Goal: Check status: Check status

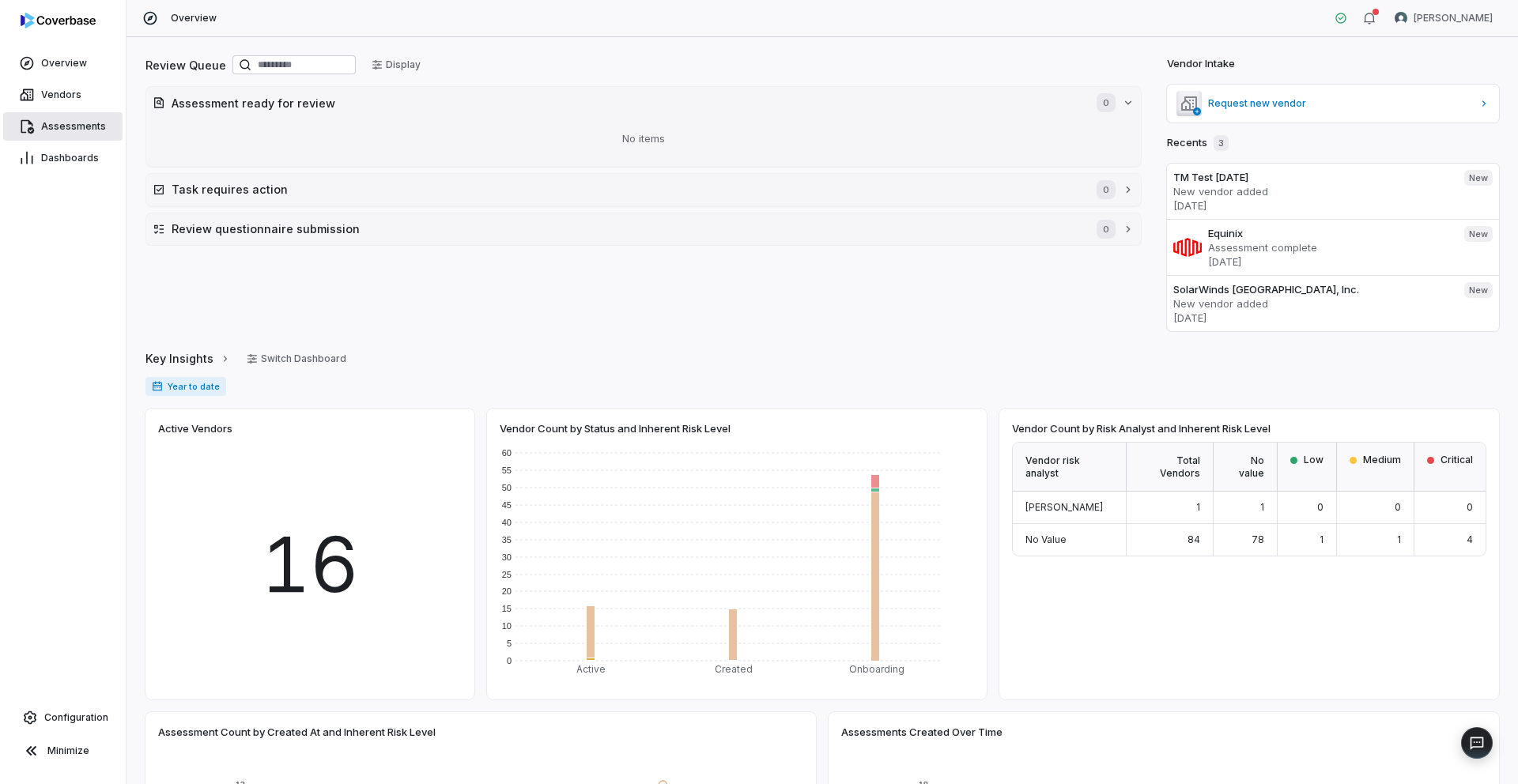
click at [78, 129] on span "Assessments" at bounding box center [73, 126] width 65 height 12
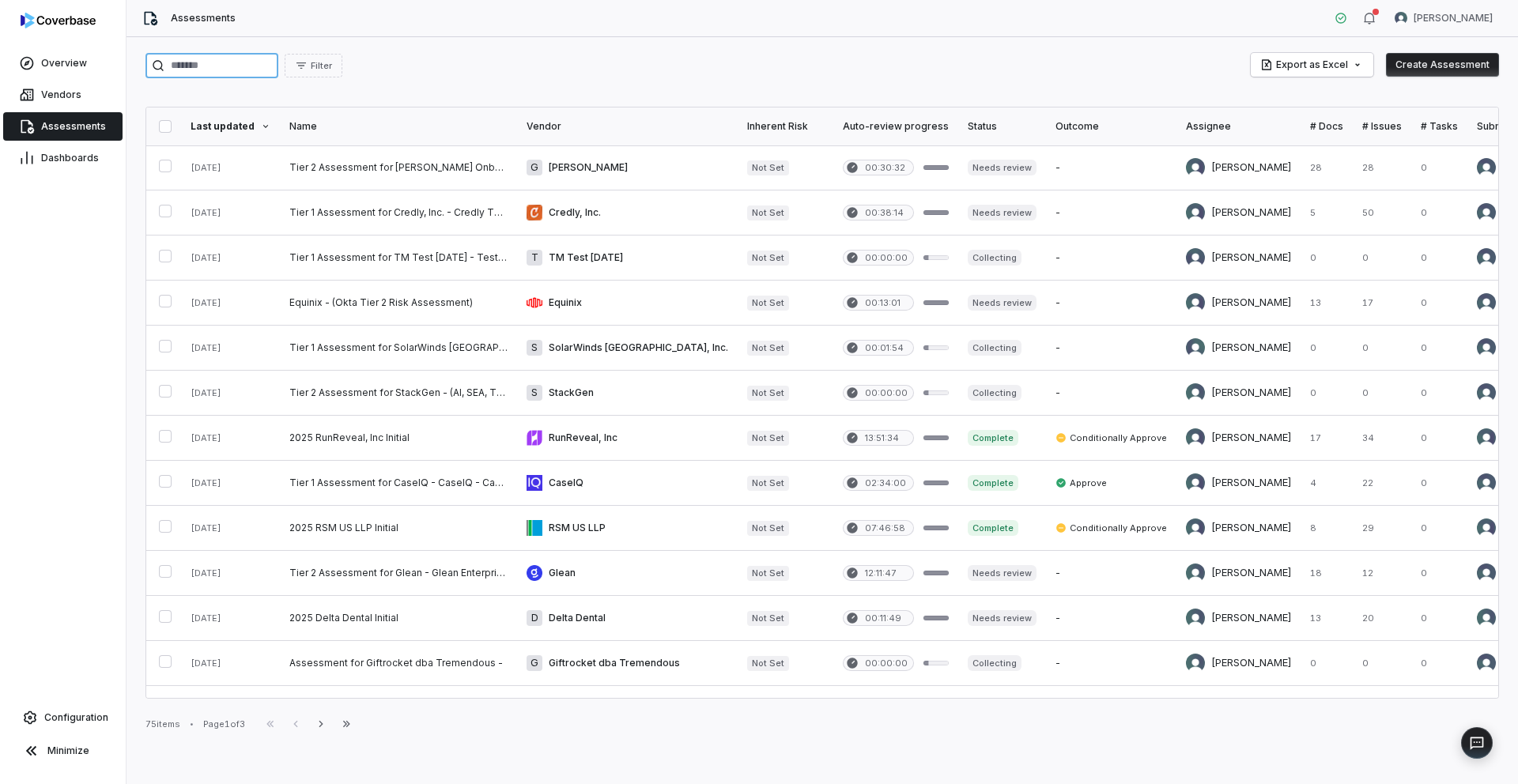
click at [262, 68] on input "search" at bounding box center [212, 65] width 133 height 26
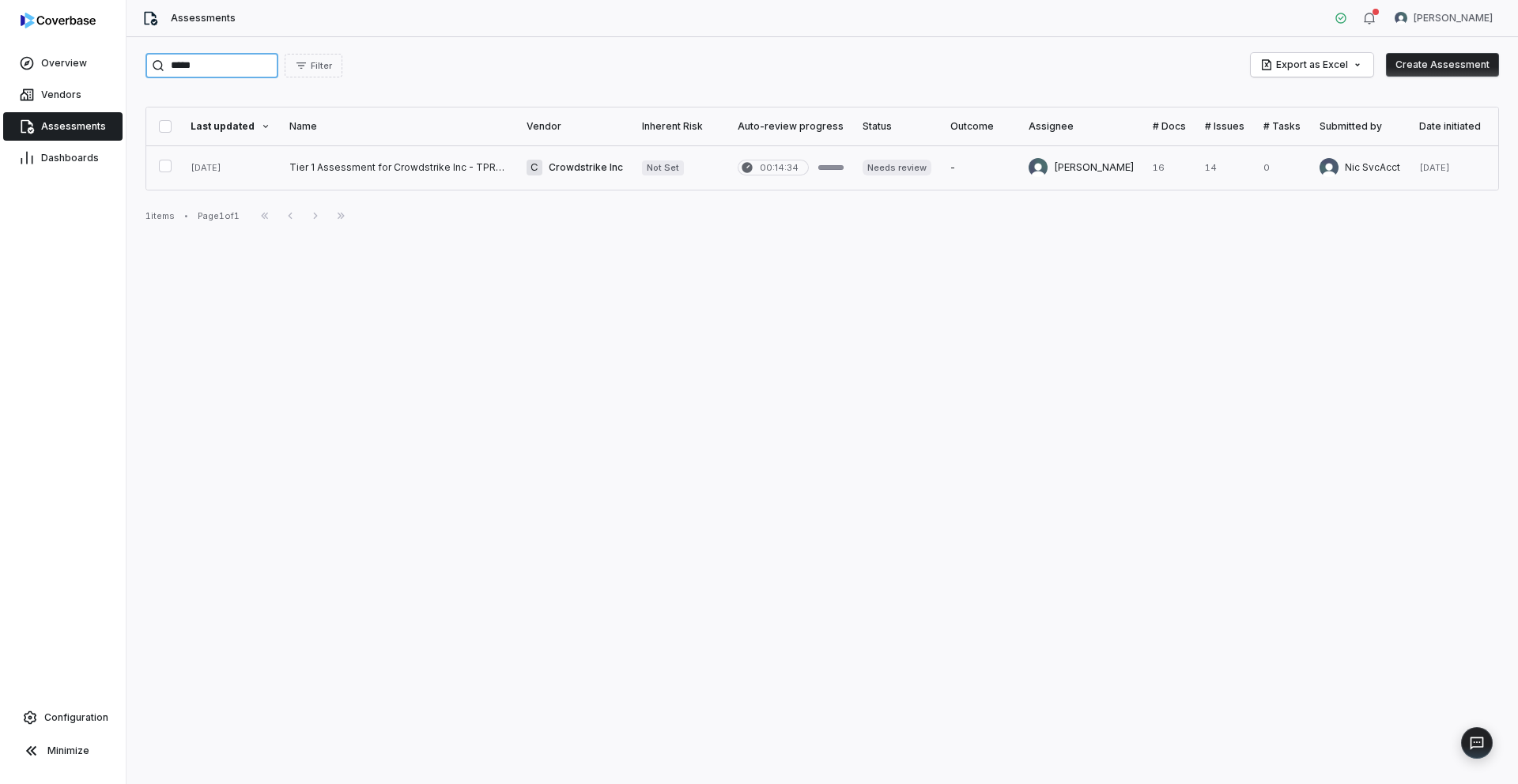
type input "*****"
click at [364, 168] on link at bounding box center [399, 167] width 237 height 45
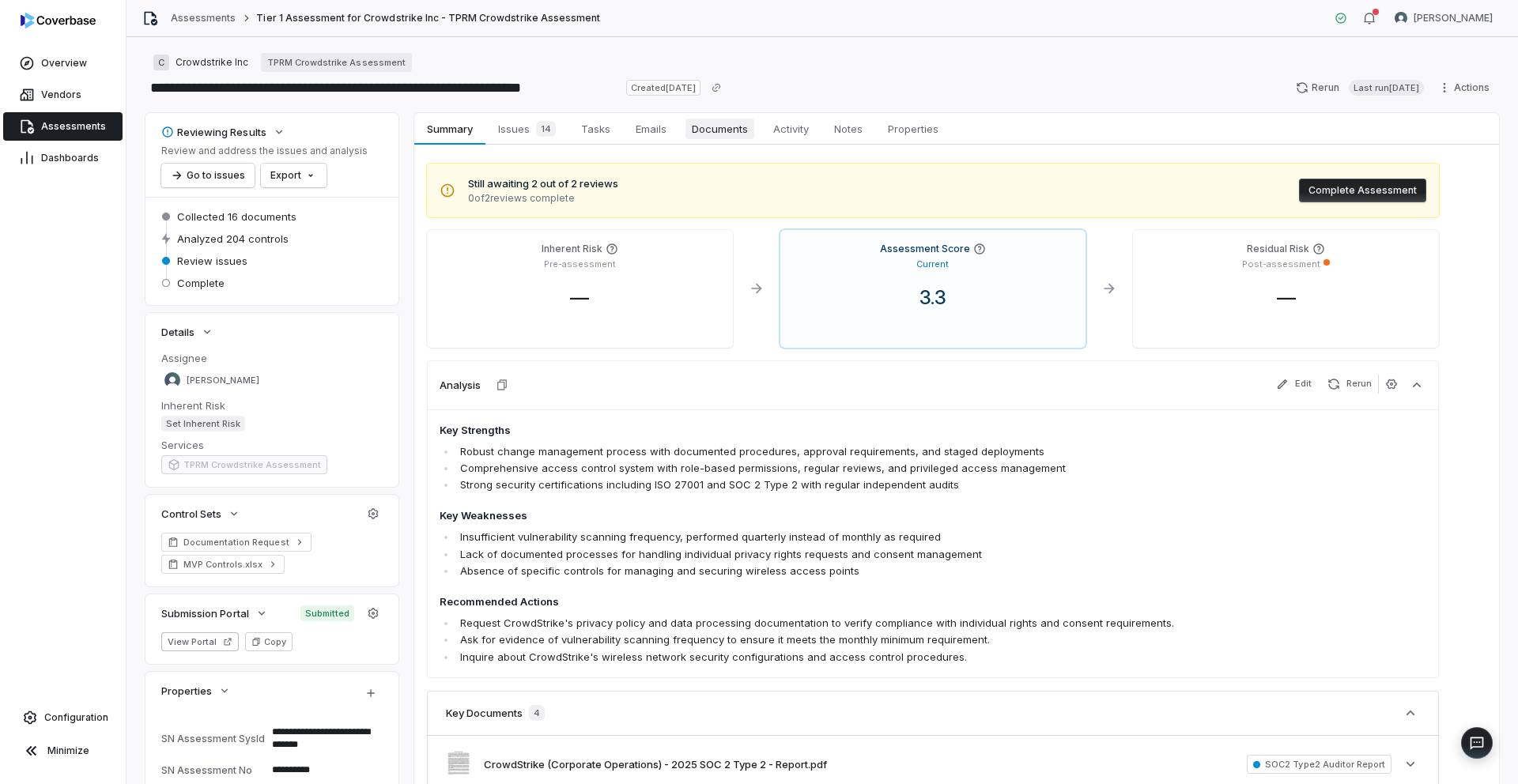
click at [714, 130] on span "Documents" at bounding box center [720, 129] width 68 height 21
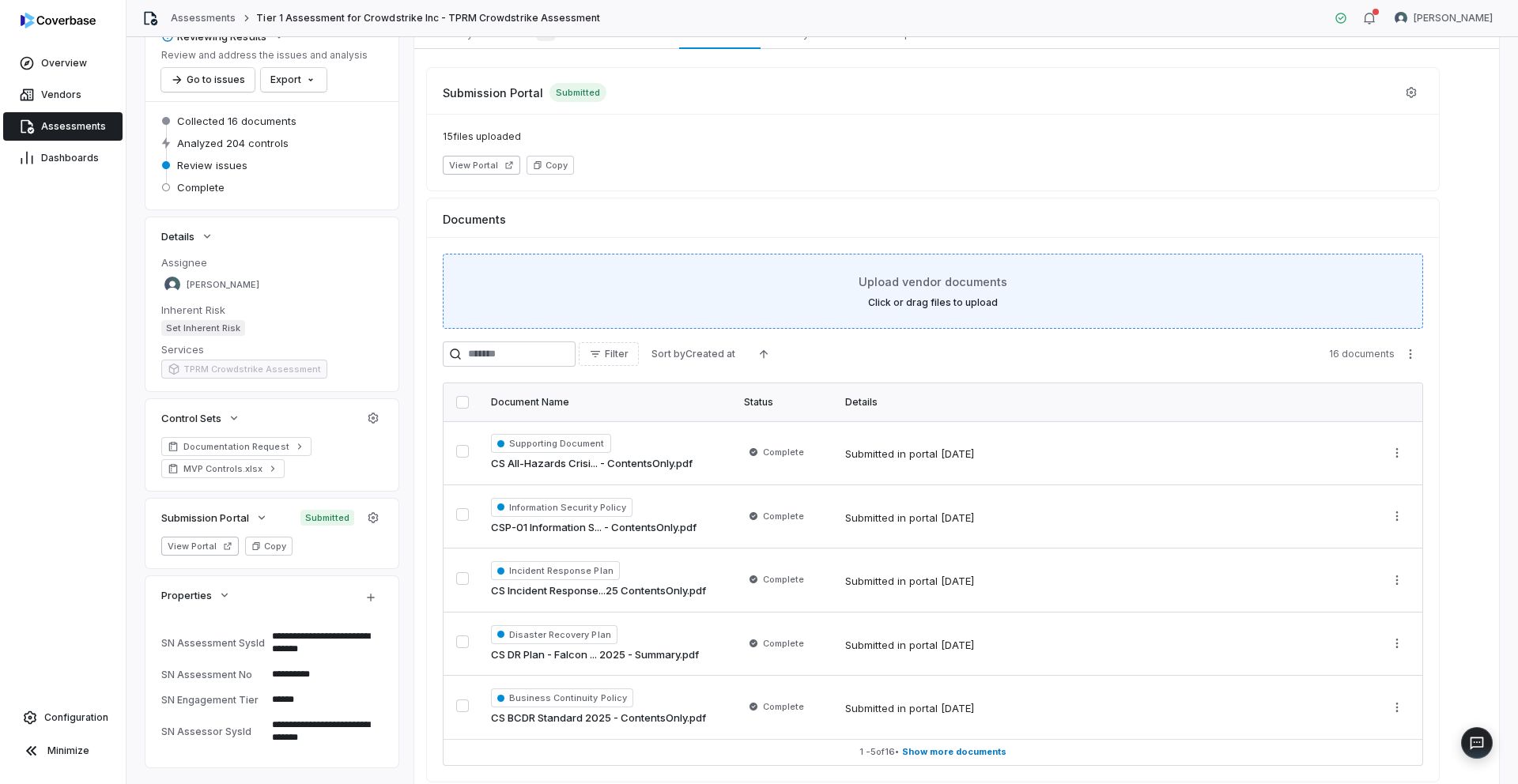
scroll to position [163, 0]
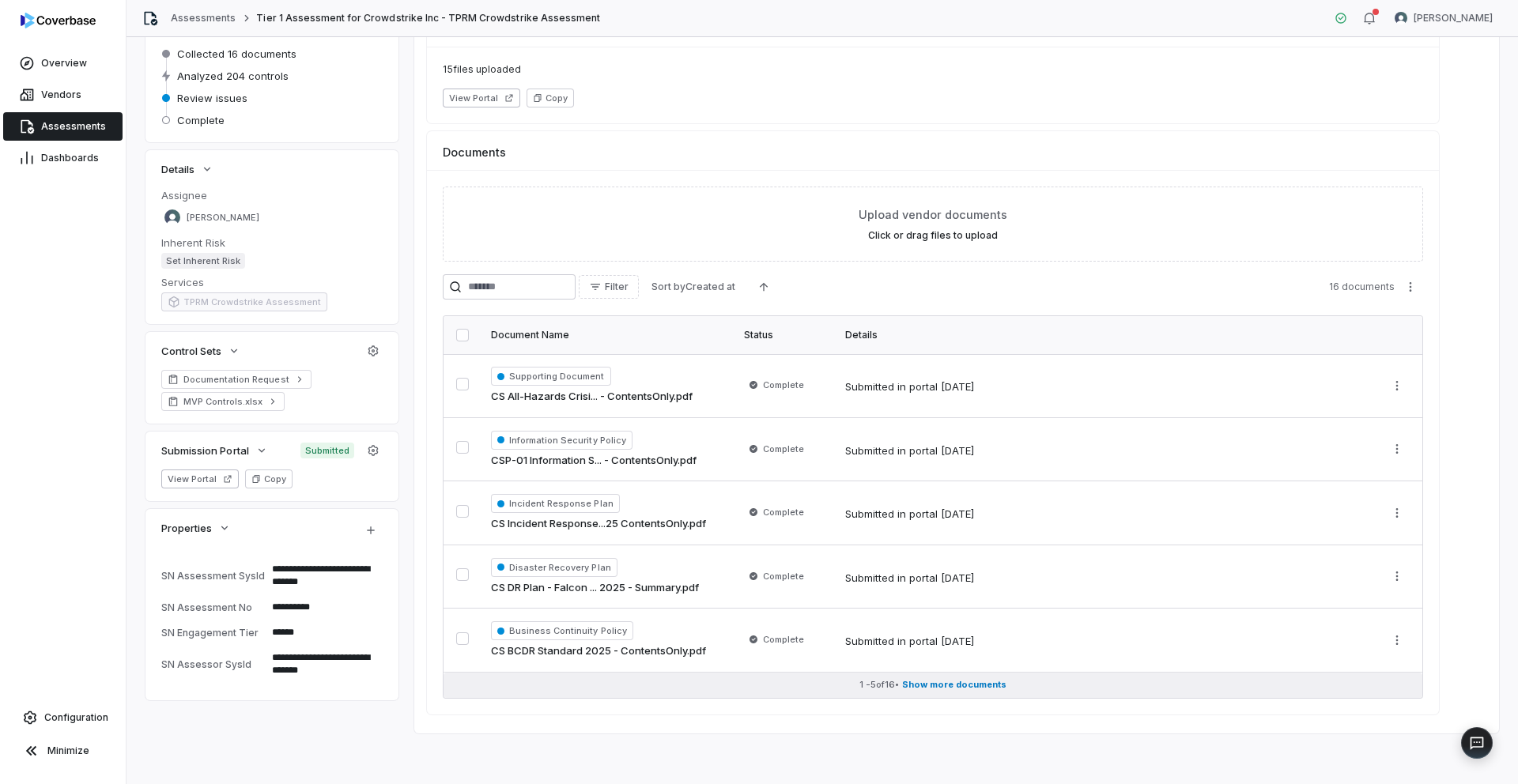
click at [928, 683] on span "Show more documents" at bounding box center [954, 684] width 104 height 11
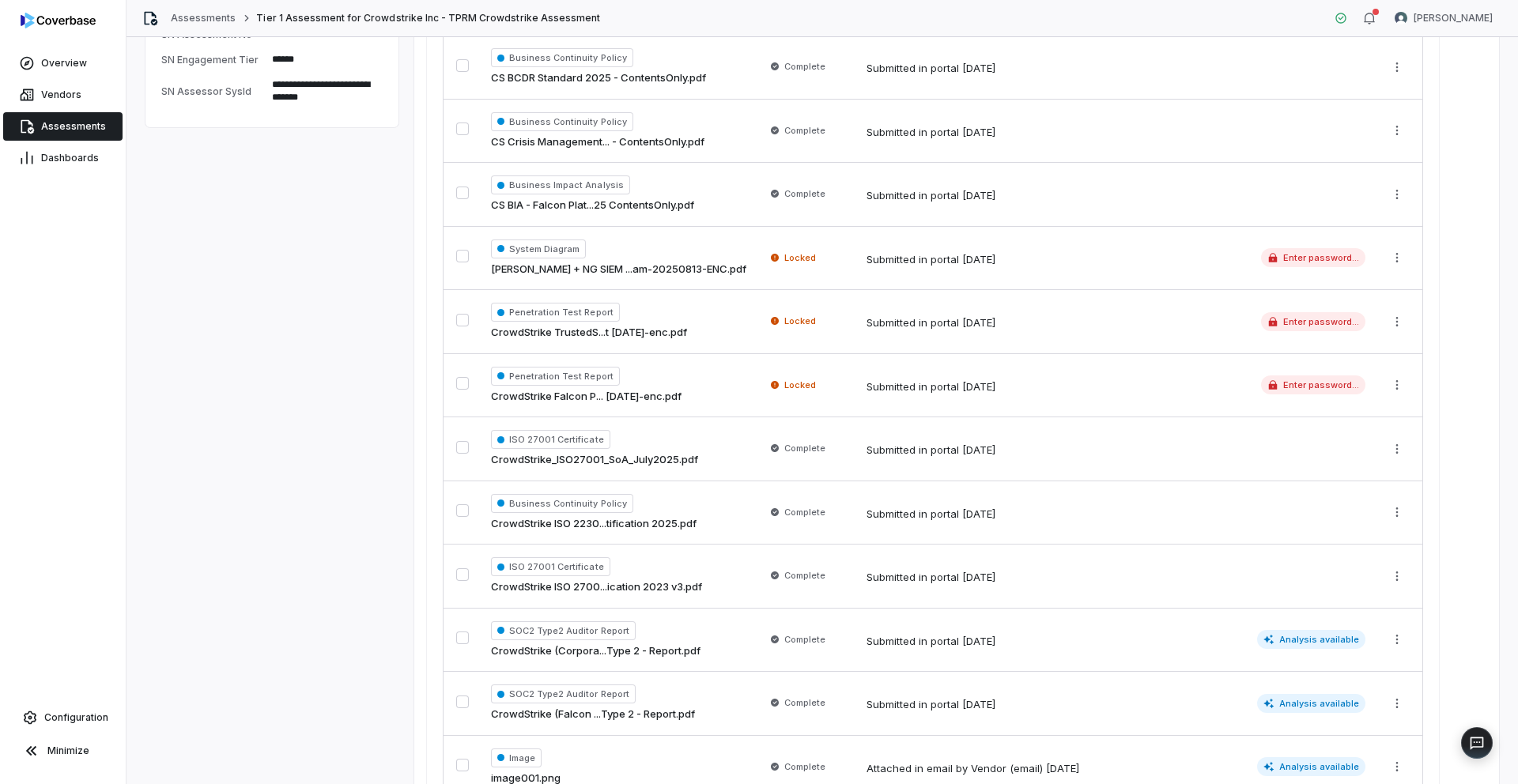
scroll to position [815, 0]
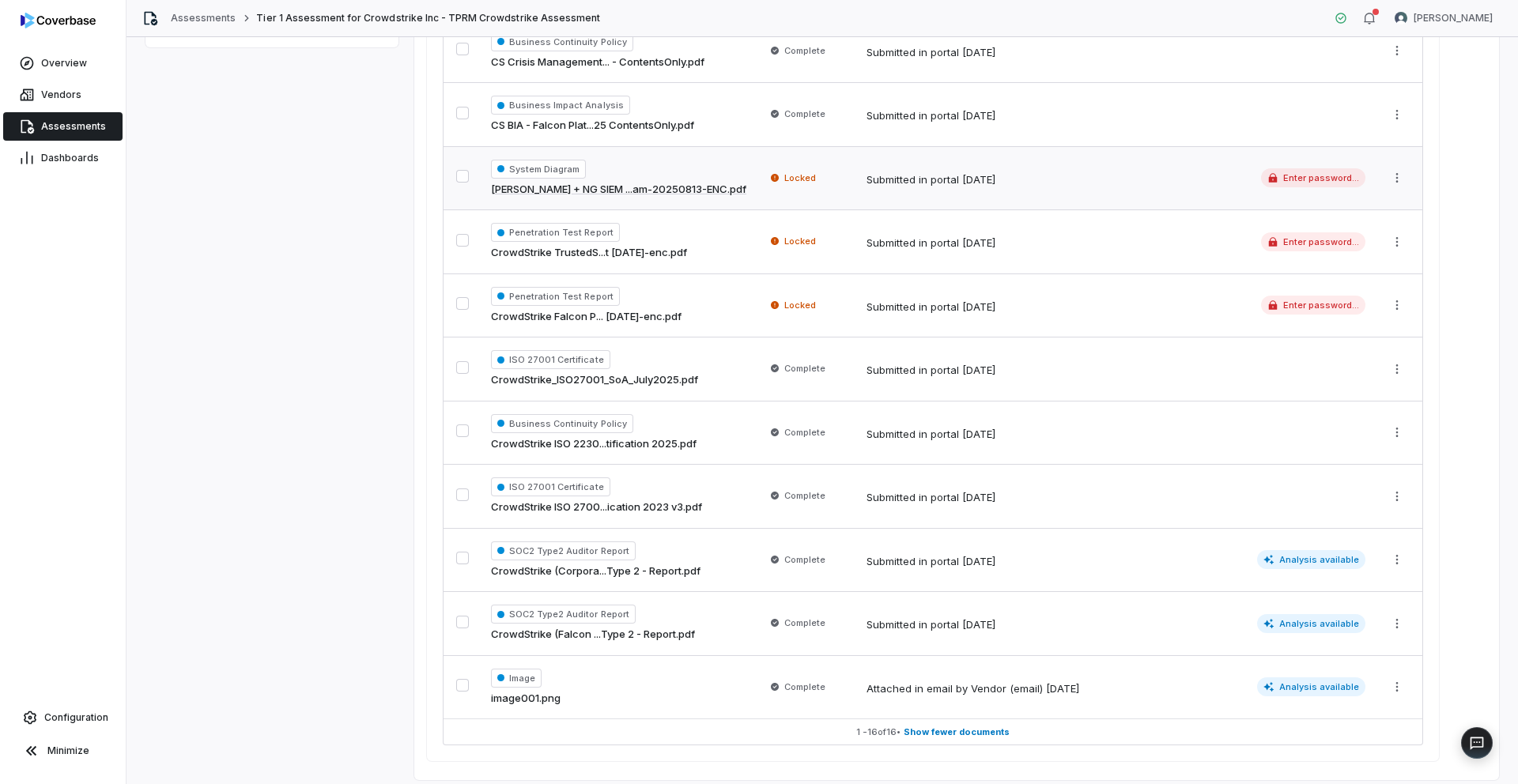
click at [723, 183] on div "System Diagram [PERSON_NAME] + NG SIEM ...am-20250813-ENC.pdf" at bounding box center [618, 178] width 255 height 38
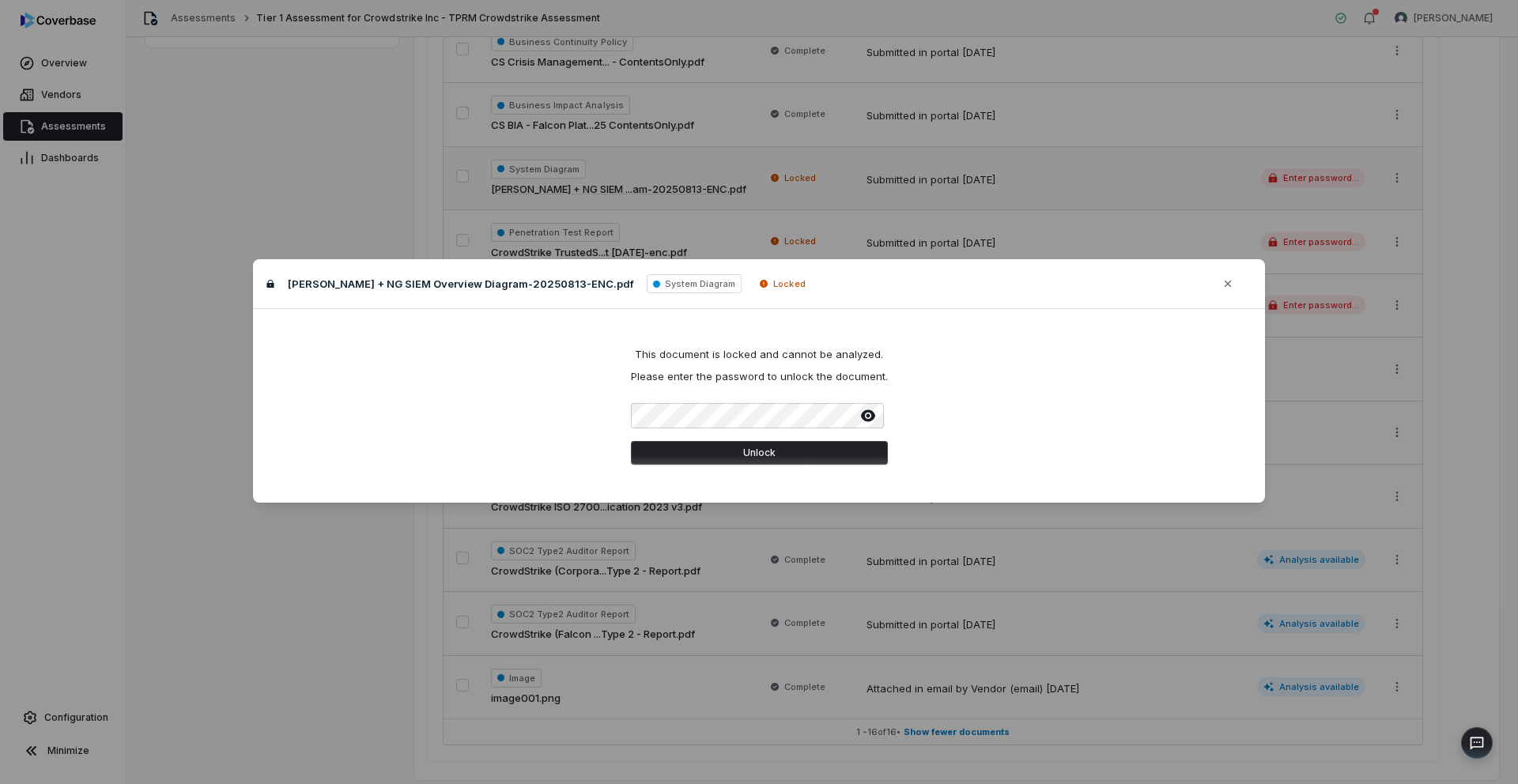
click at [874, 413] on icon "button" at bounding box center [867, 416] width 14 height 11
click at [781, 457] on button "Unlock" at bounding box center [759, 453] width 257 height 24
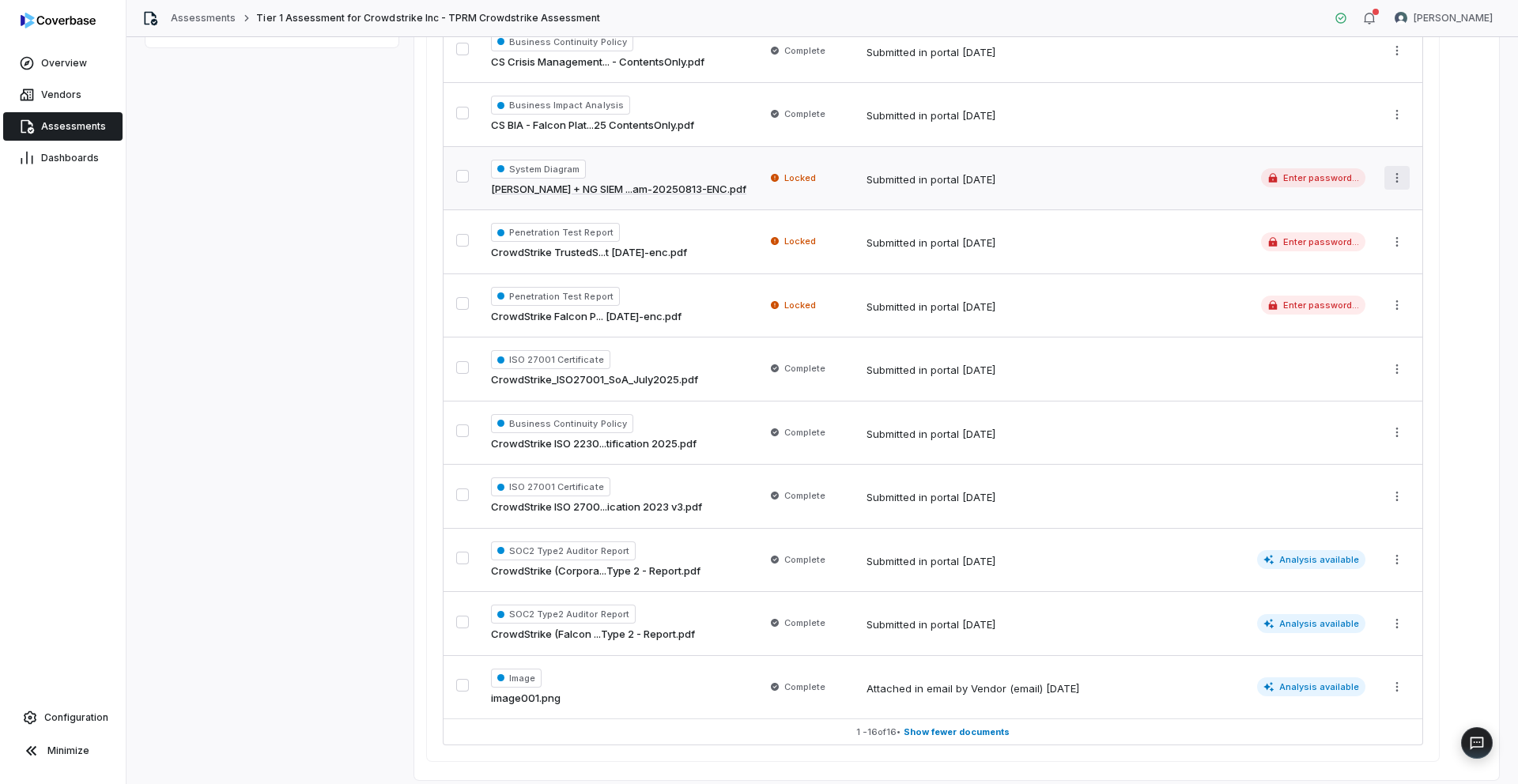
click at [1396, 177] on html "**********" at bounding box center [759, 392] width 1518 height 784
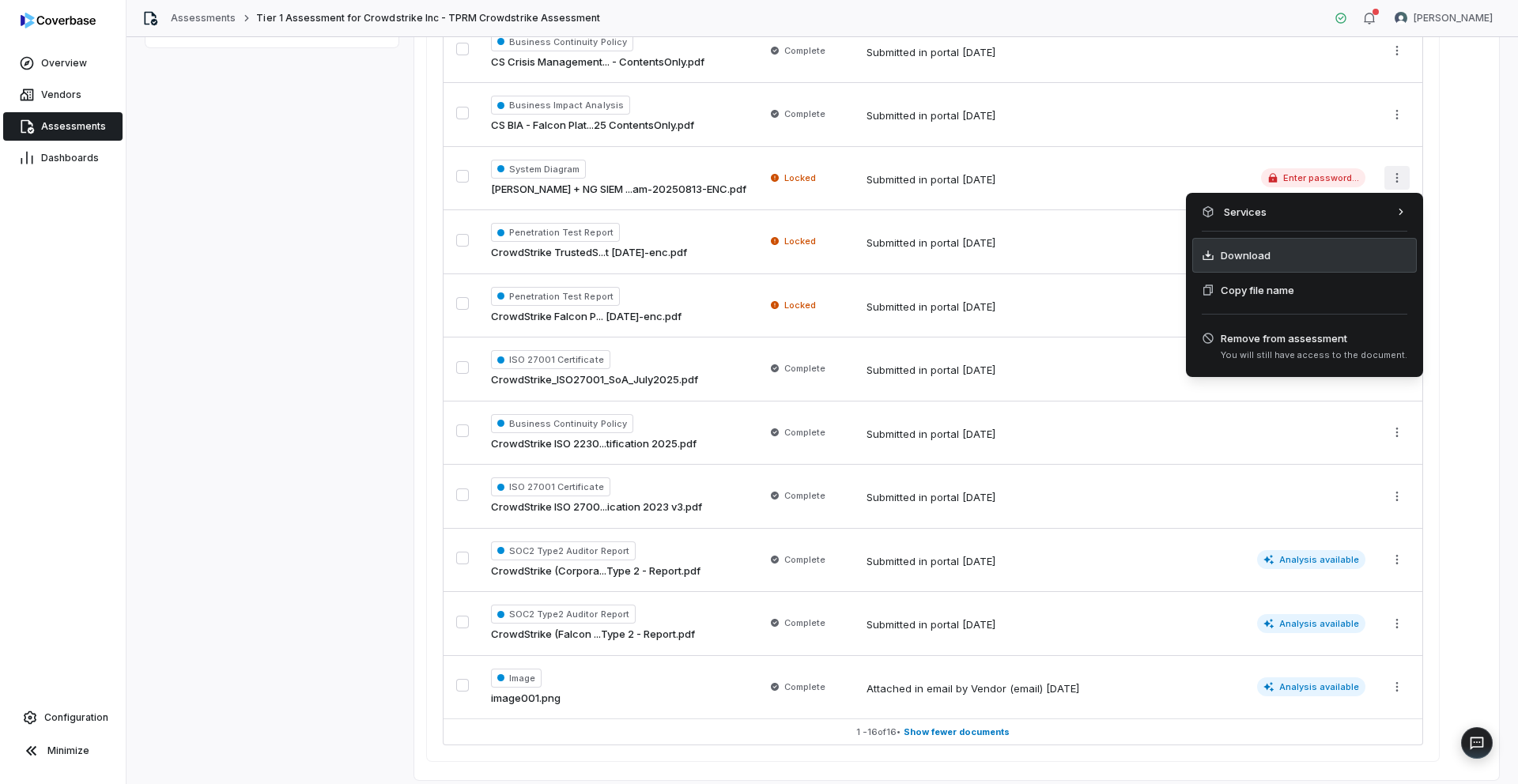
click at [1251, 257] on span "Download" at bounding box center [1246, 255] width 49 height 16
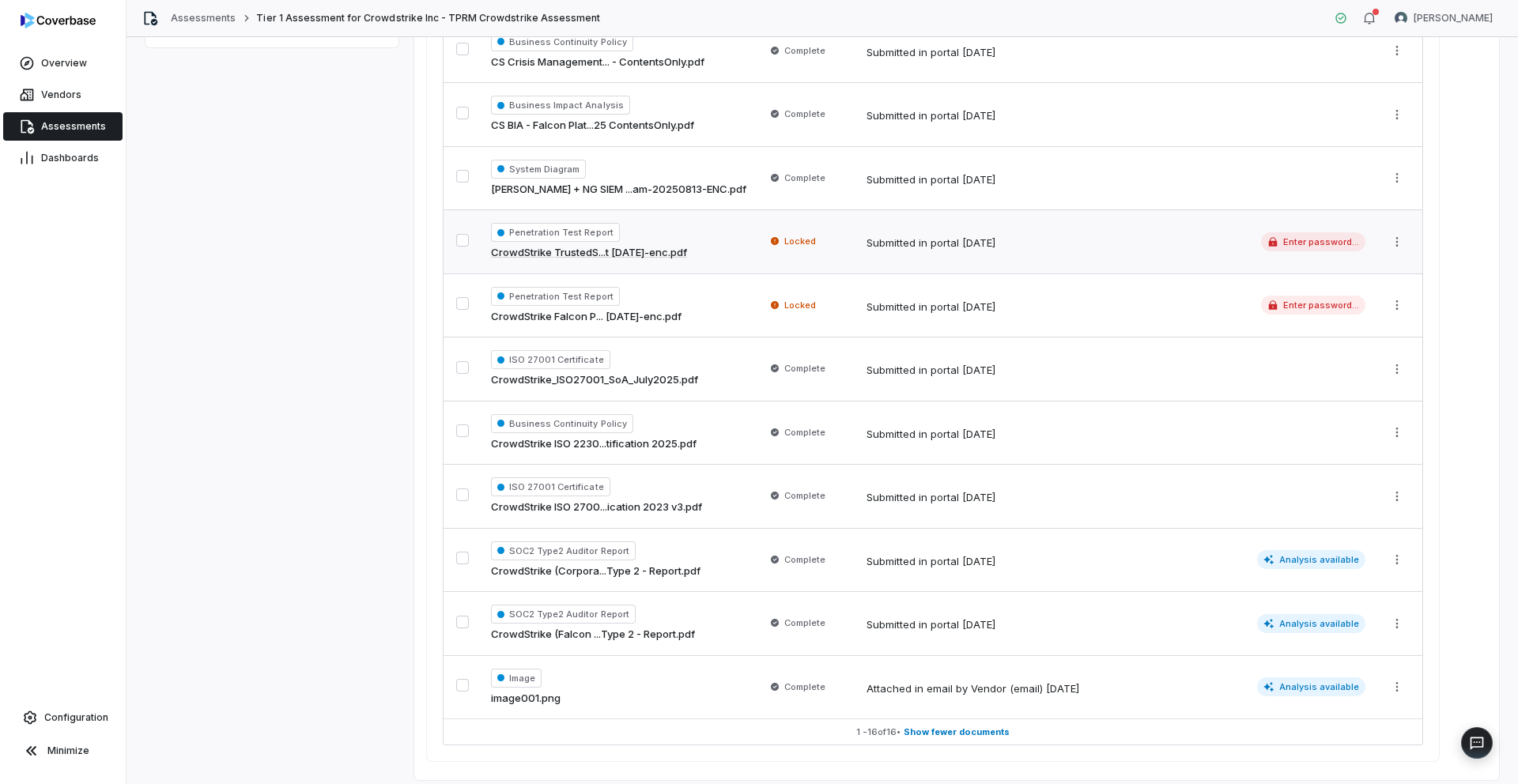
click at [640, 251] on link "CrowdStrike TrustedS...t [DATE]-enc.pdf" at bounding box center [589, 252] width 197 height 16
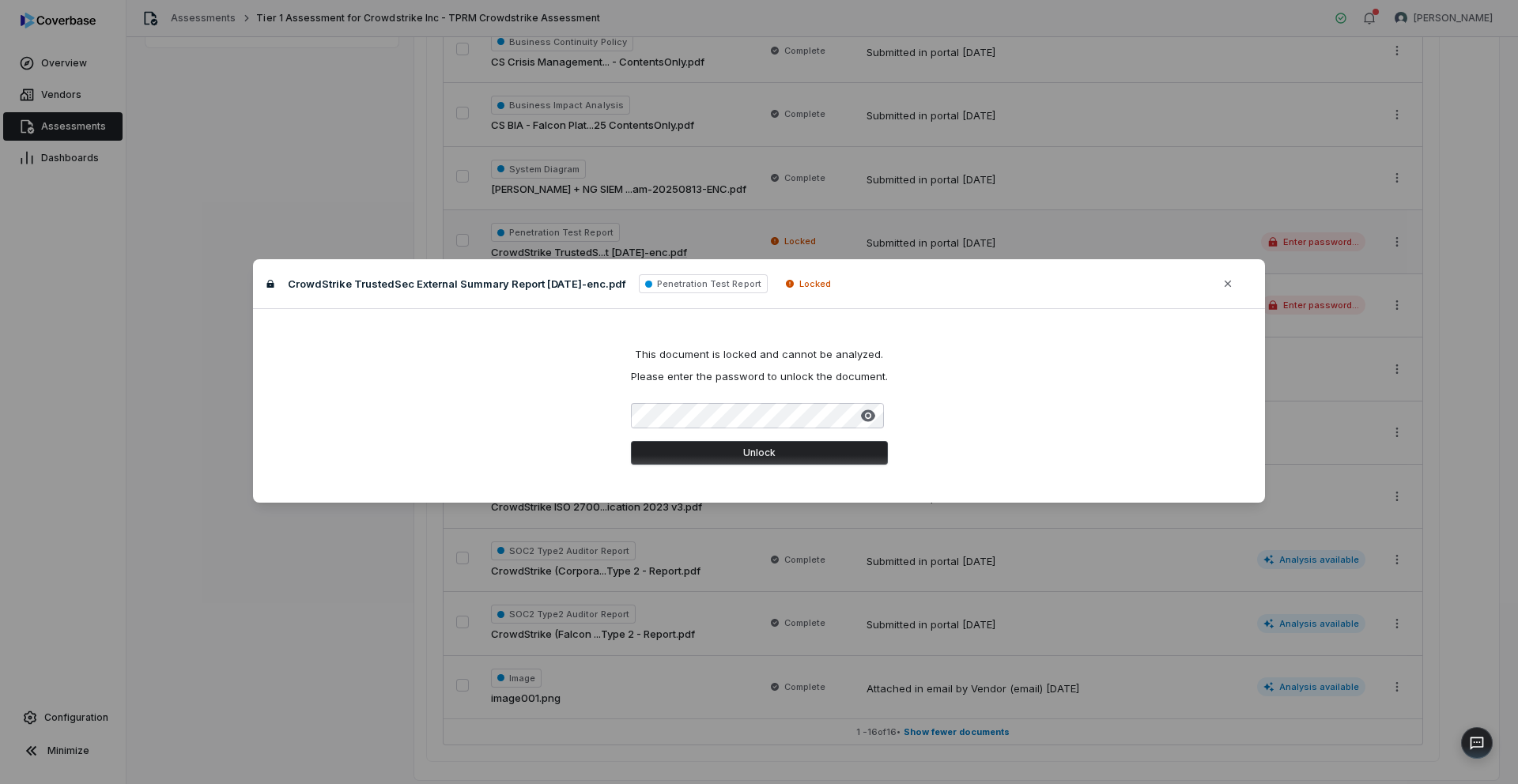
click at [685, 447] on button "Unlock" at bounding box center [759, 453] width 257 height 24
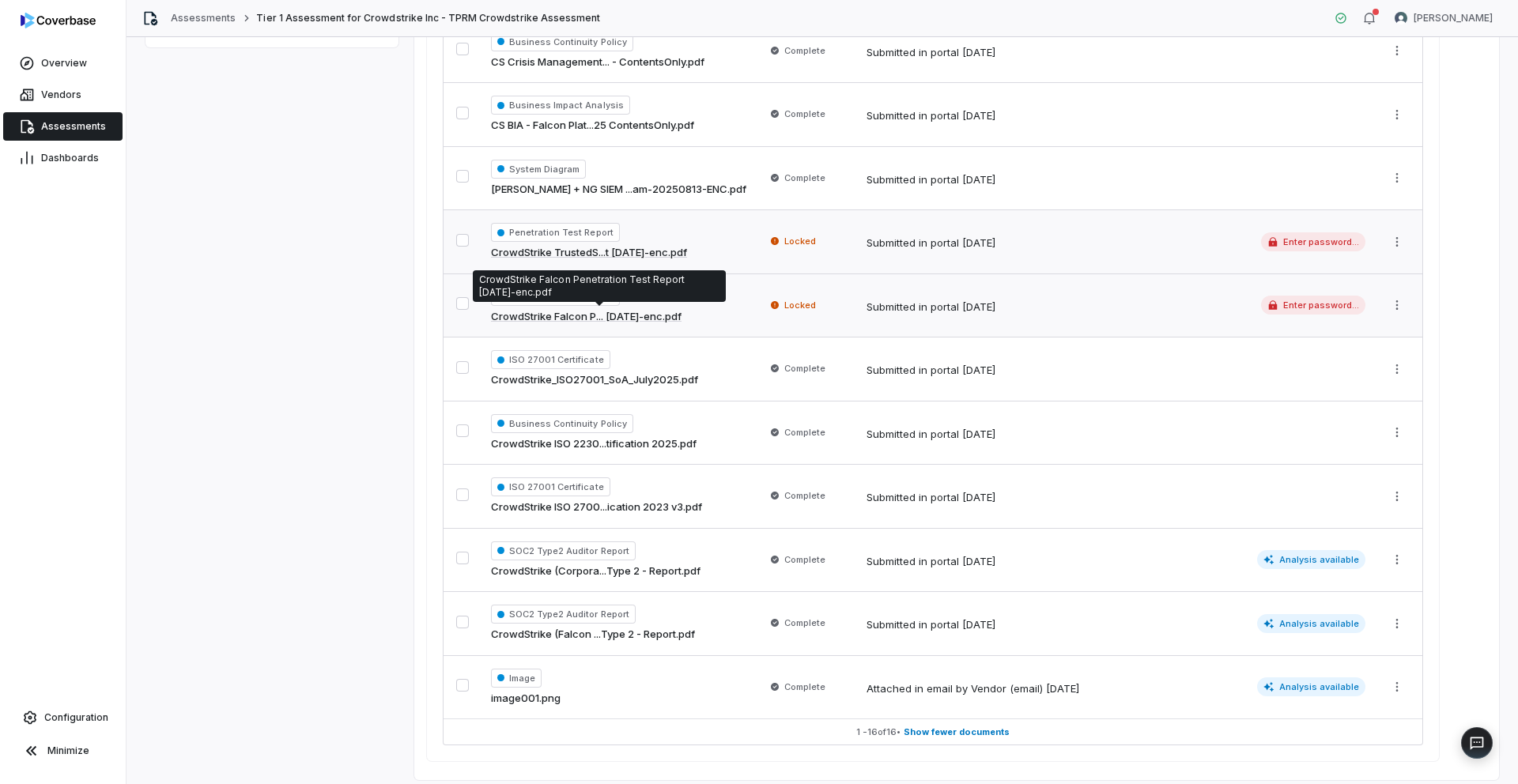
click at [615, 314] on link "CrowdStrike Falcon P... [DATE]-enc.pdf" at bounding box center [586, 317] width 191 height 16
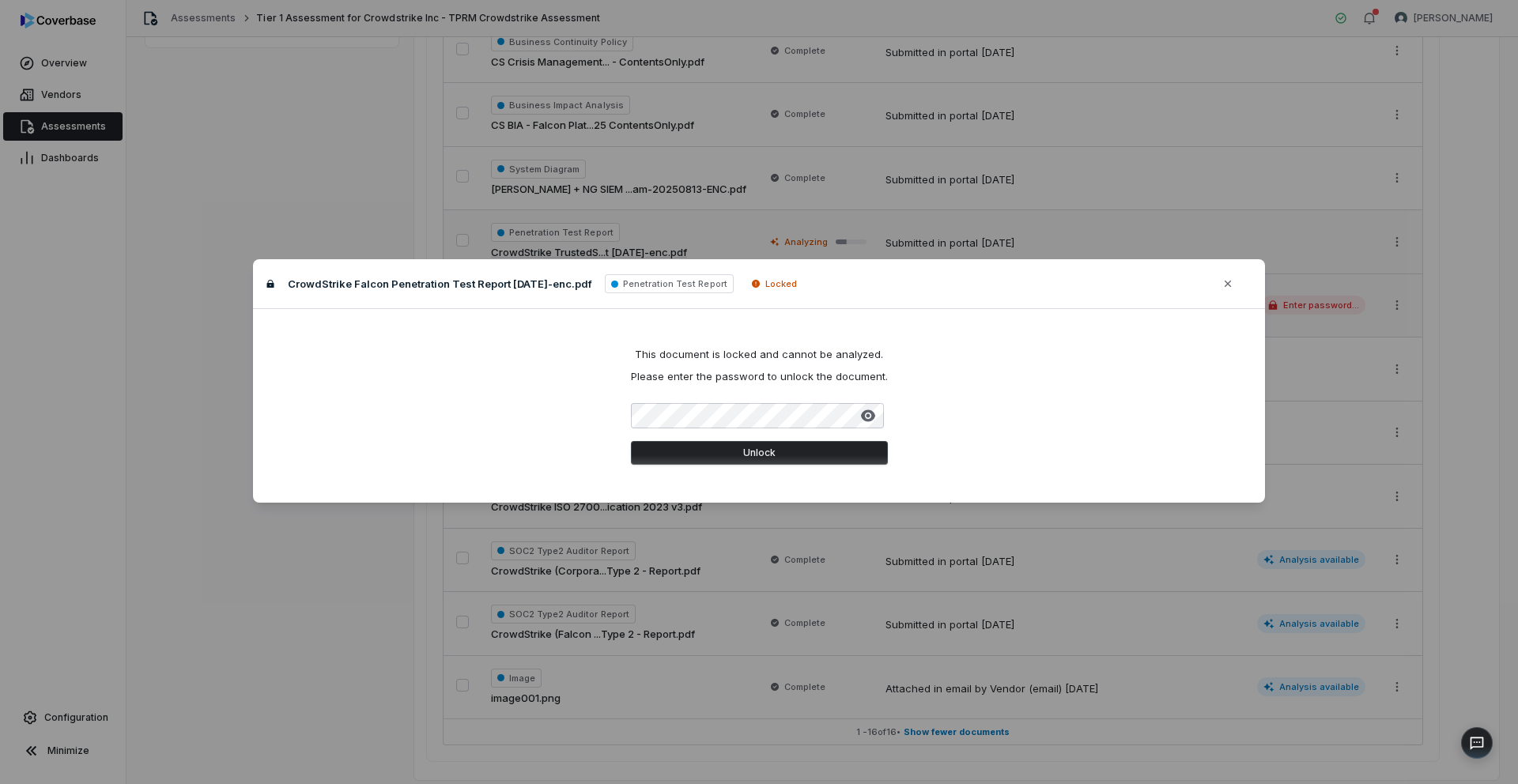
click at [658, 452] on button "Unlock" at bounding box center [759, 453] width 257 height 24
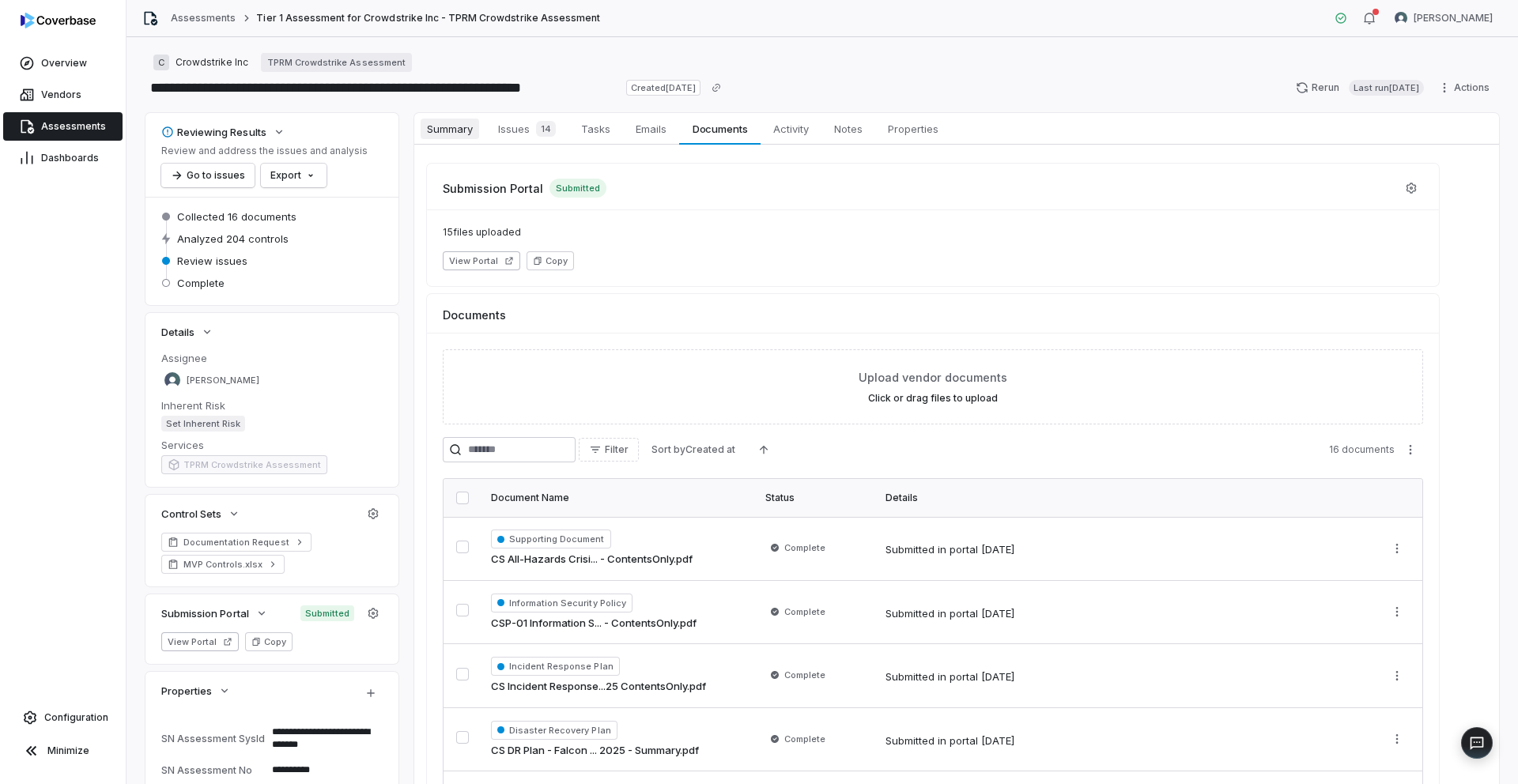
click at [446, 131] on span "Summary" at bounding box center [450, 129] width 59 height 21
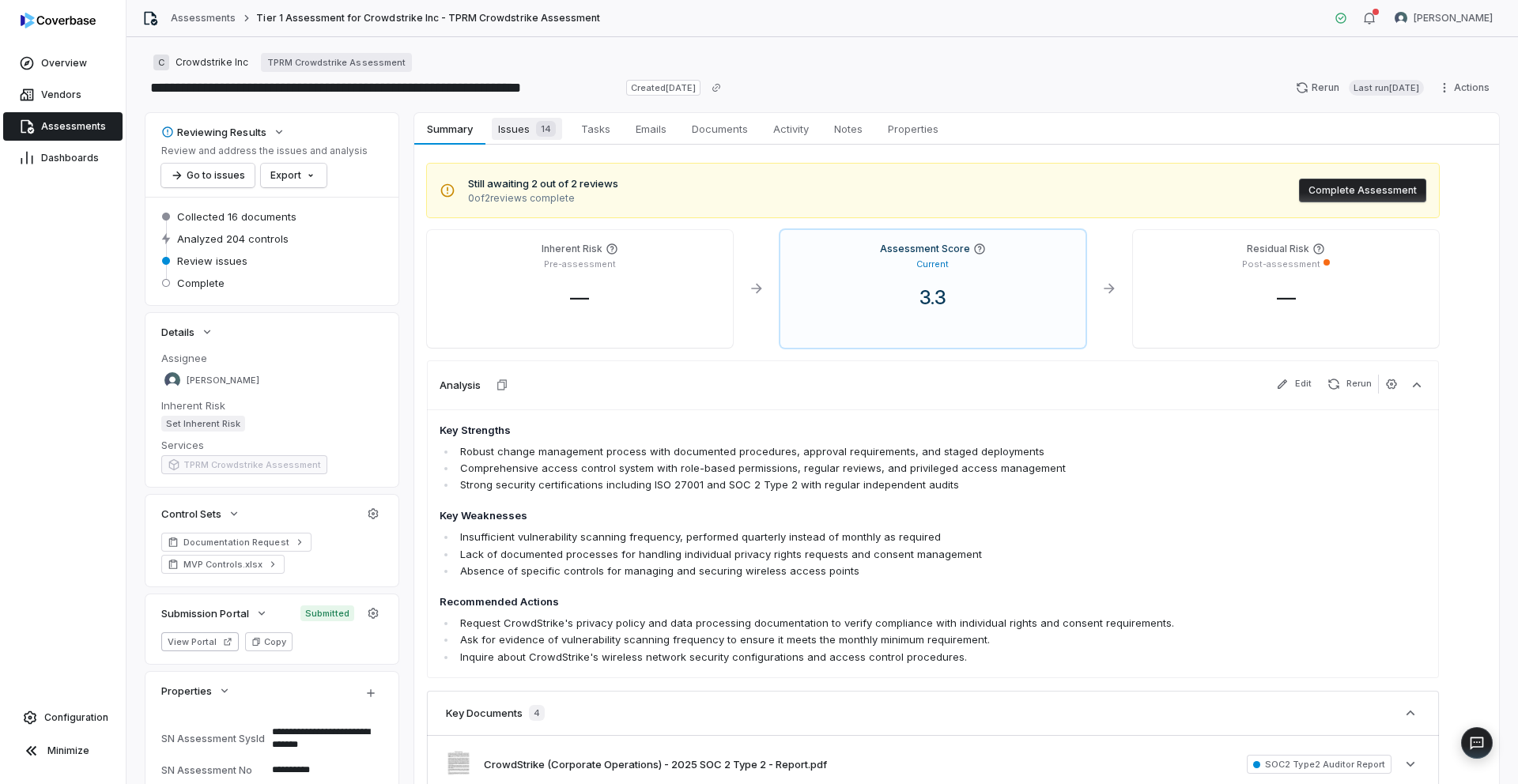
click at [520, 126] on span "Issues 14" at bounding box center [527, 128] width 70 height 22
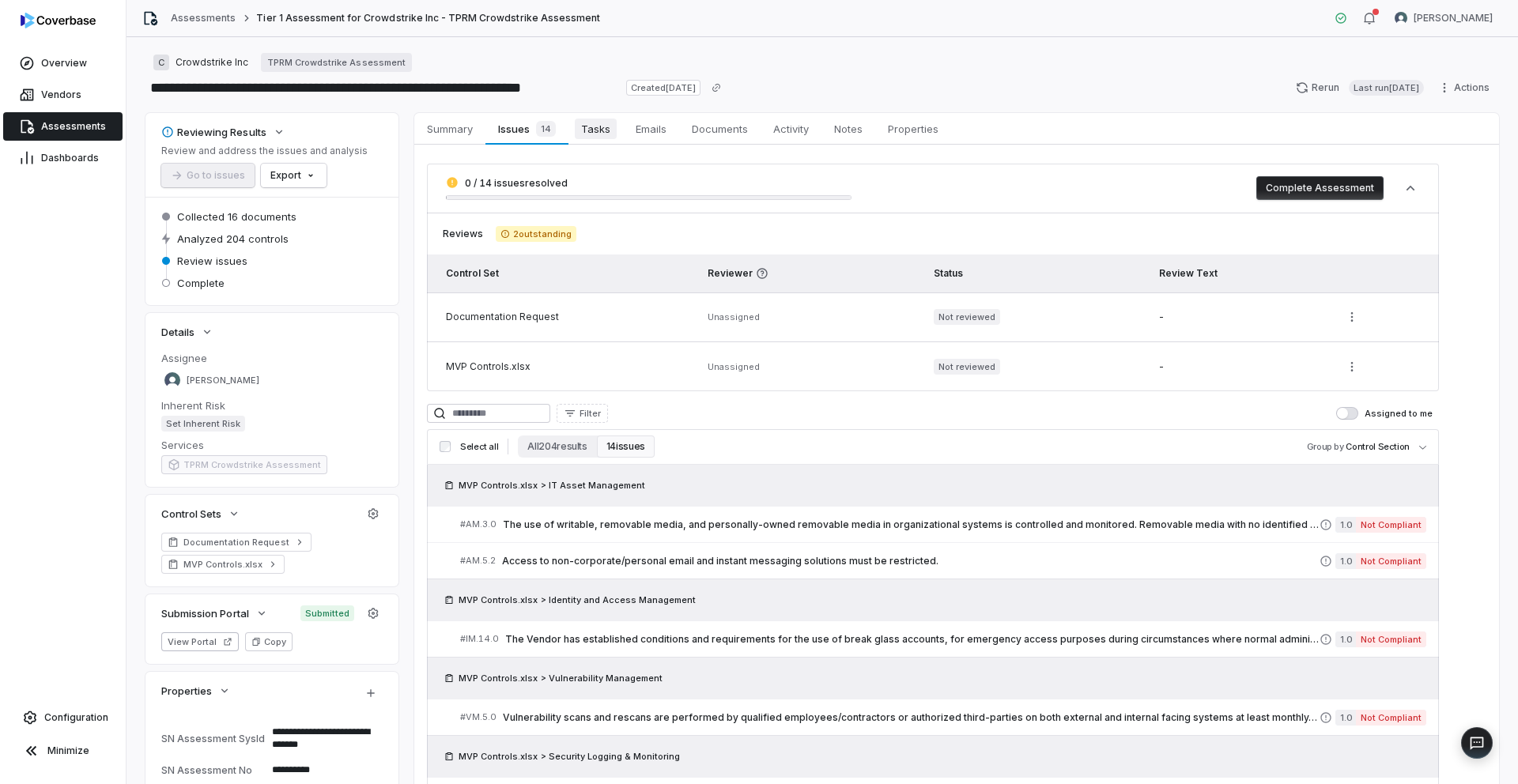
click at [597, 131] on span "Tasks" at bounding box center [595, 129] width 42 height 21
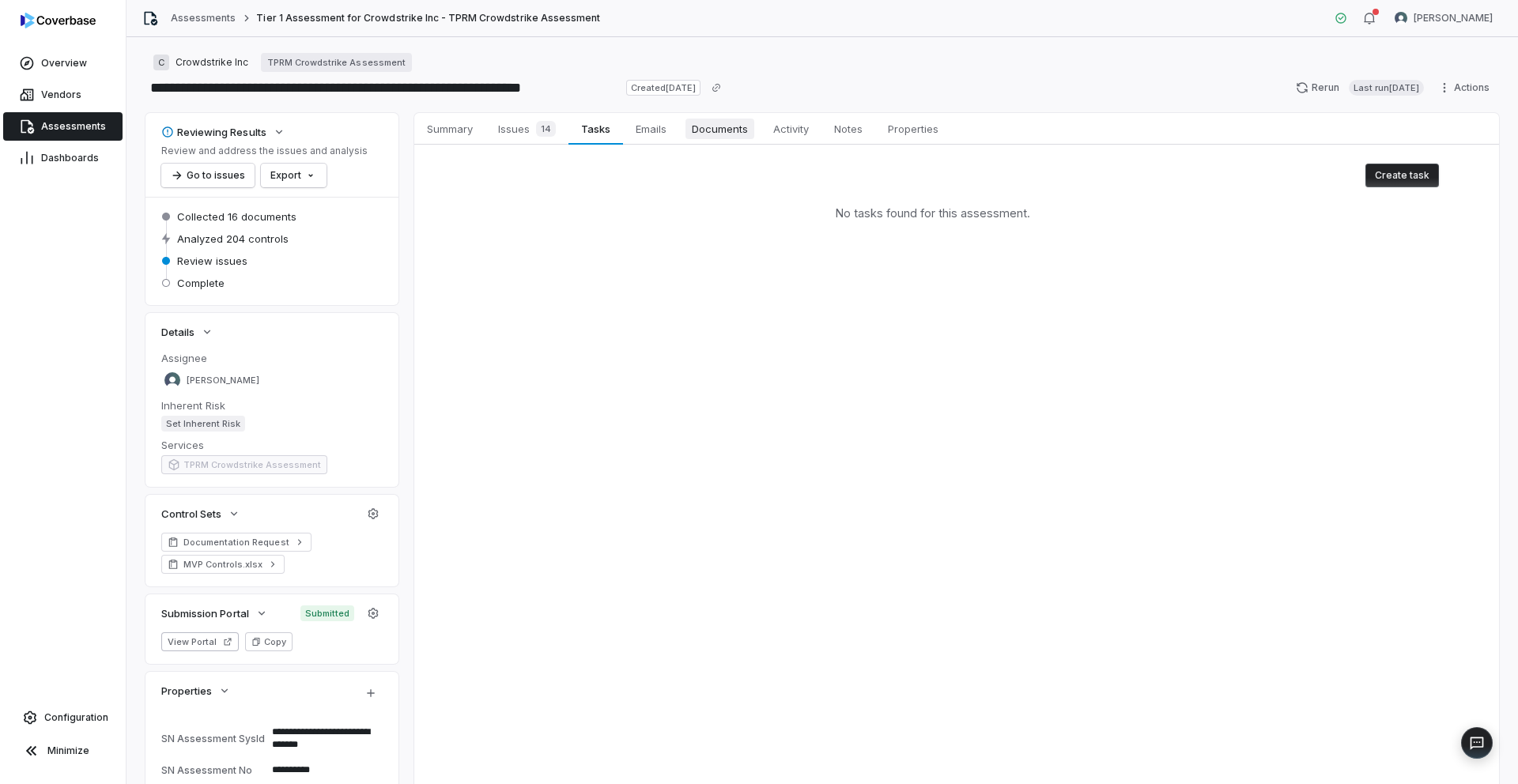
click at [709, 126] on span "Documents" at bounding box center [720, 129] width 68 height 21
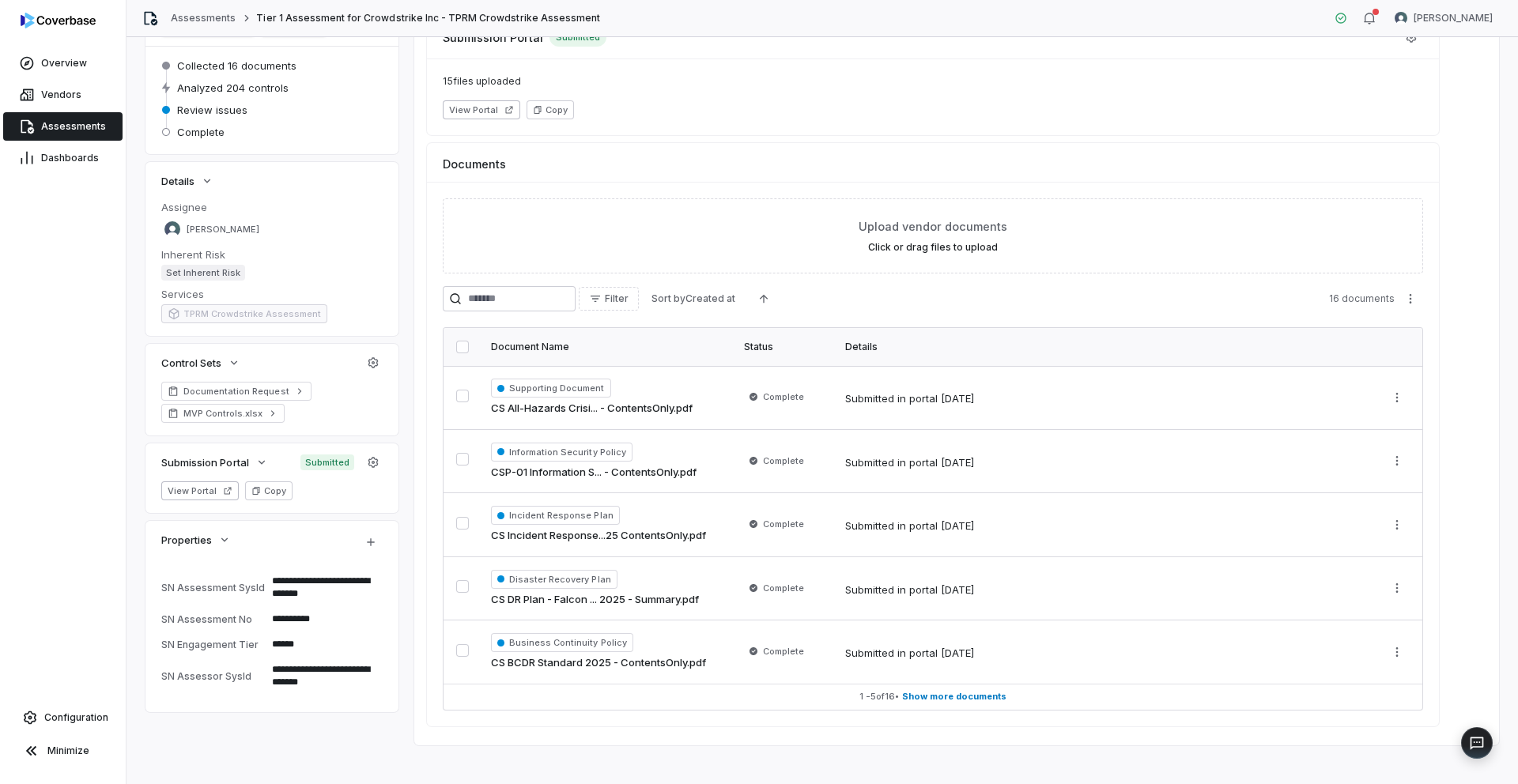
scroll to position [163, 0]
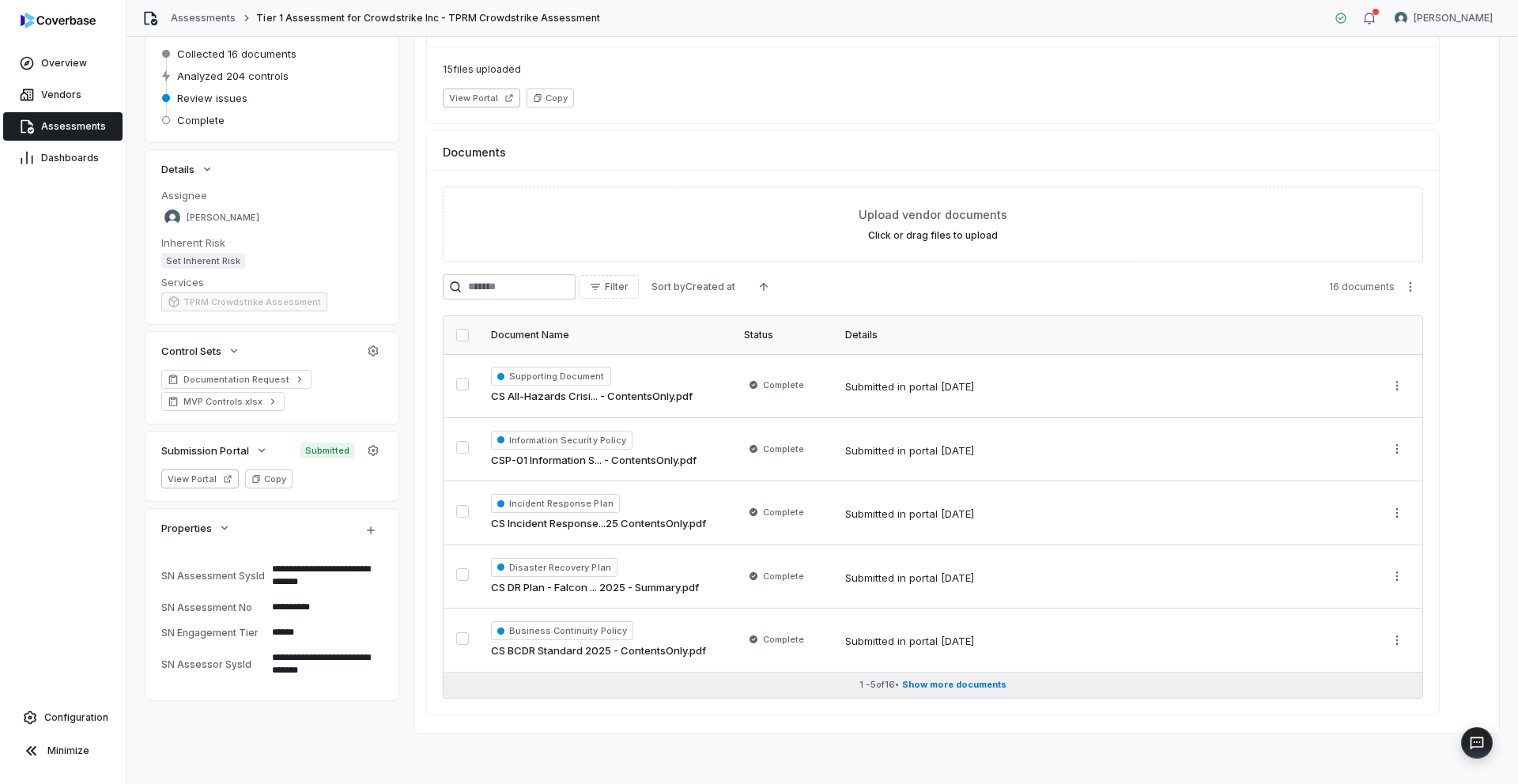
click at [925, 680] on span "Show more documents" at bounding box center [954, 684] width 104 height 11
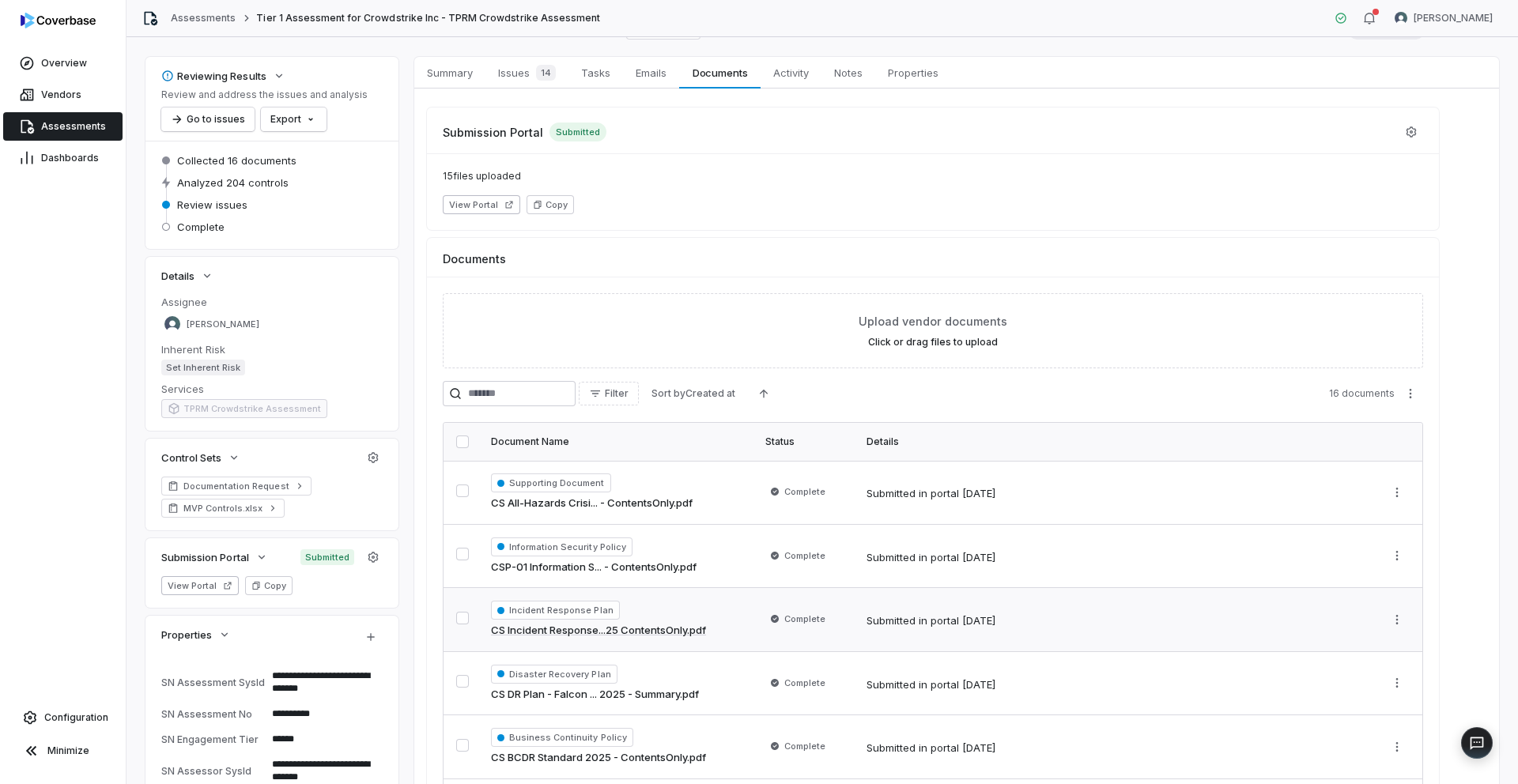
scroll to position [0, 0]
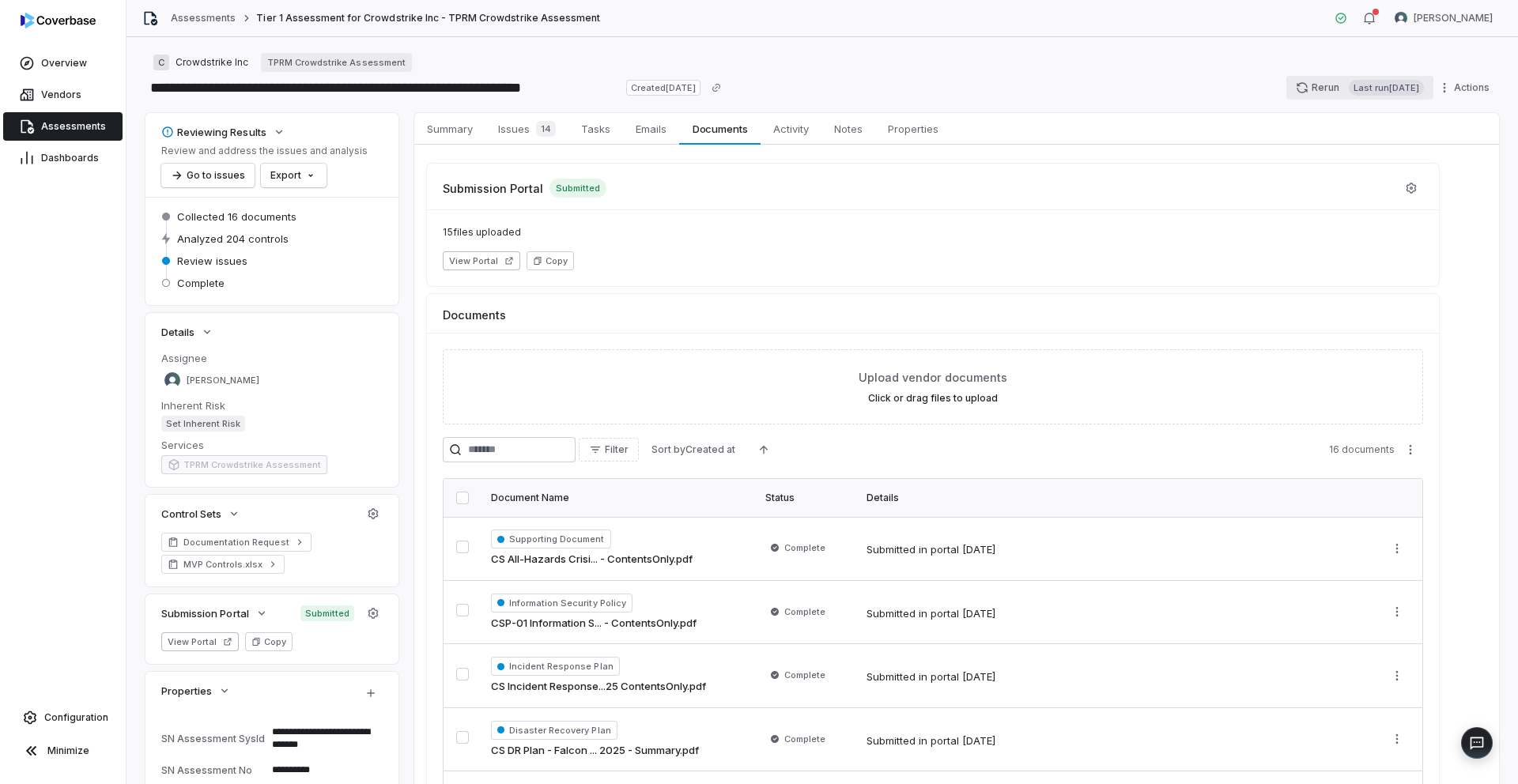
click at [1298, 86] on button "Rerun Last run [DATE]" at bounding box center [1359, 87] width 147 height 24
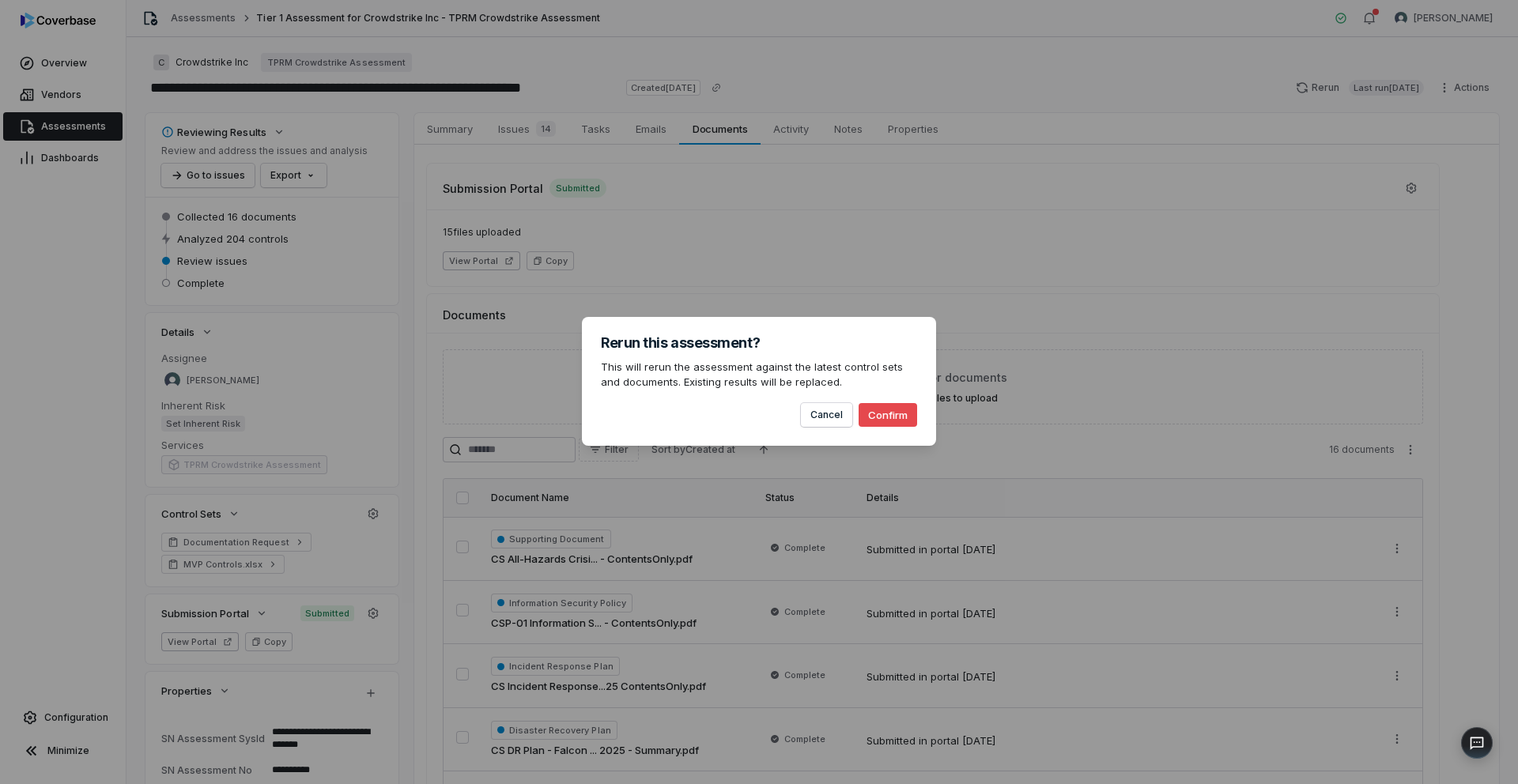
click at [886, 409] on button "Confirm" at bounding box center [888, 415] width 59 height 24
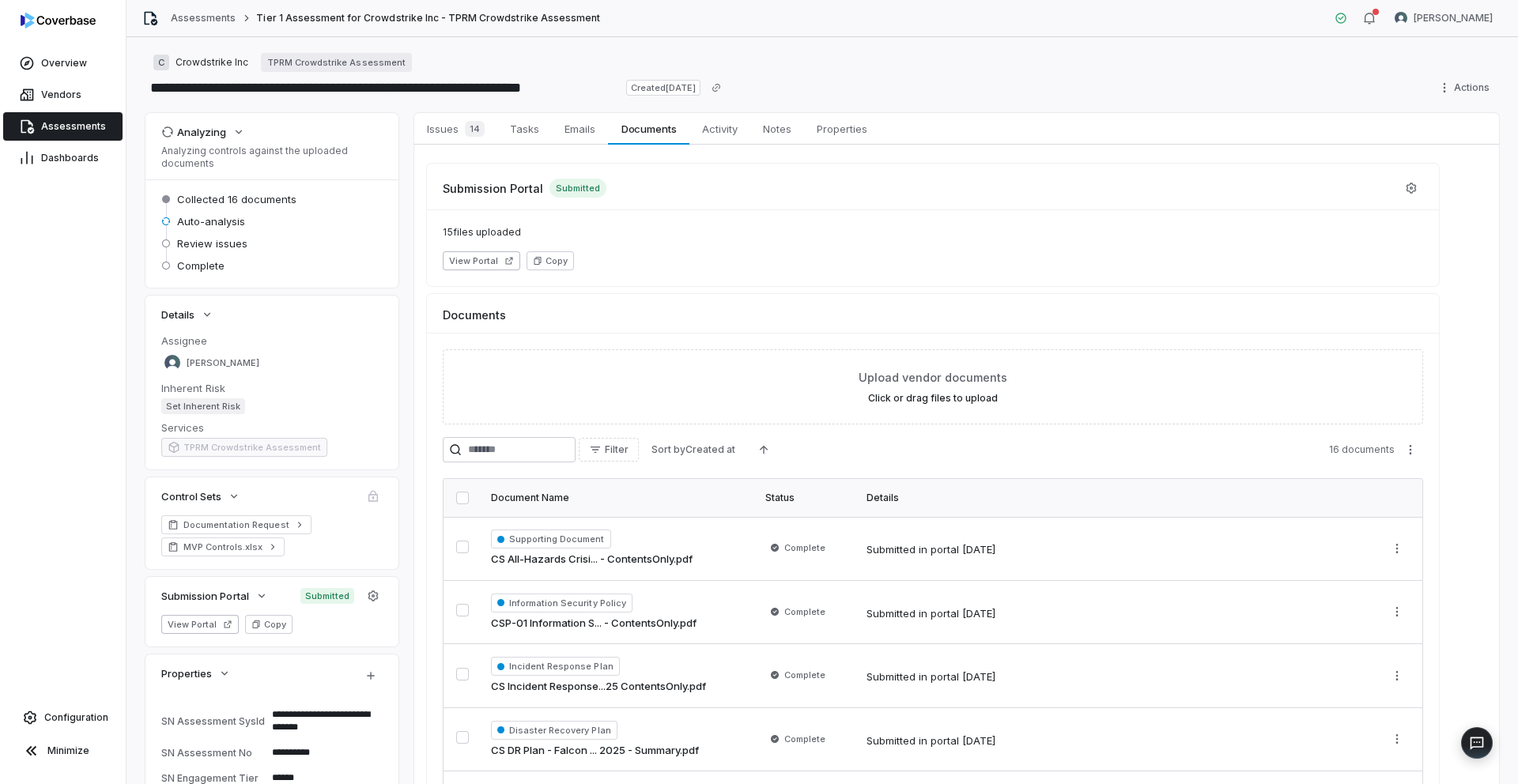
type textarea "*"
